Goal: Task Accomplishment & Management: Manage account settings

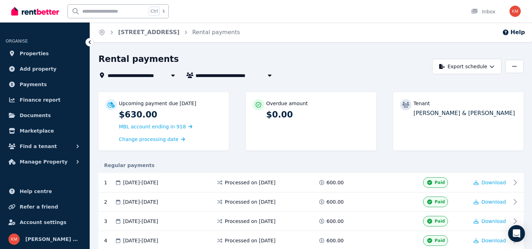
click at [42, 53] on span "Properties" at bounding box center [34, 53] width 29 height 8
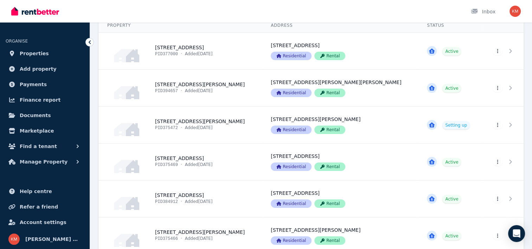
scroll to position [59, 0]
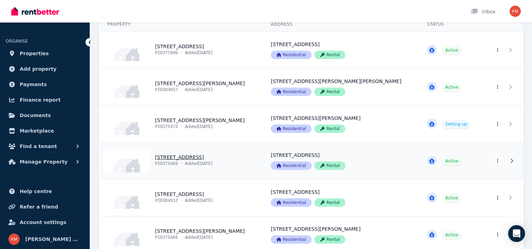
click at [201, 159] on link "View property details" at bounding box center [180, 160] width 163 height 37
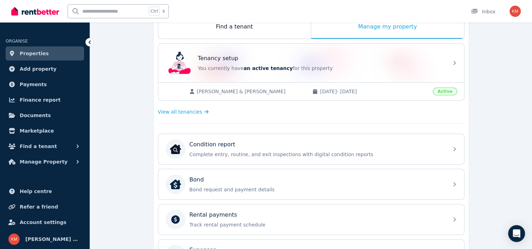
scroll to position [124, 0]
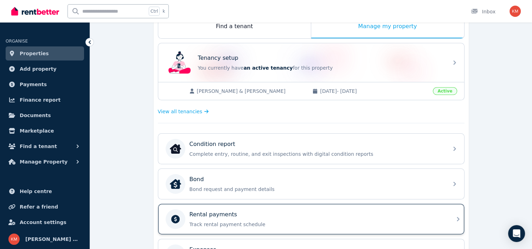
click at [221, 213] on p "Rental payments" at bounding box center [213, 214] width 48 height 8
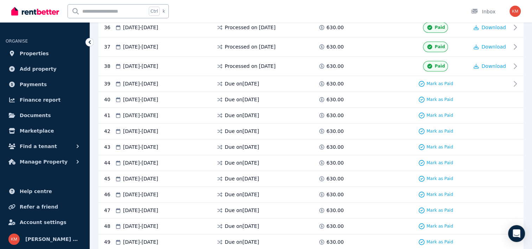
scroll to position [829, 0]
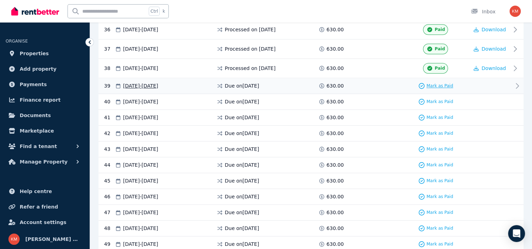
click at [434, 83] on span "Mark as Paid" at bounding box center [439, 86] width 27 height 6
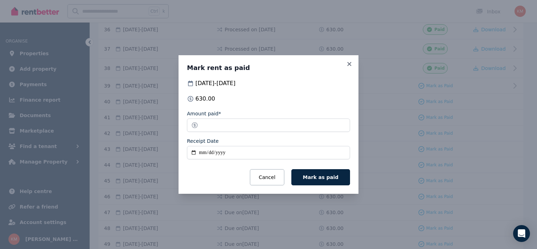
click at [191, 152] on input "Receipt Date" at bounding box center [268, 152] width 163 height 13
type input "**********"
click at [322, 182] on button "Mark as paid" at bounding box center [320, 177] width 59 height 16
